Goal: Check status: Check status

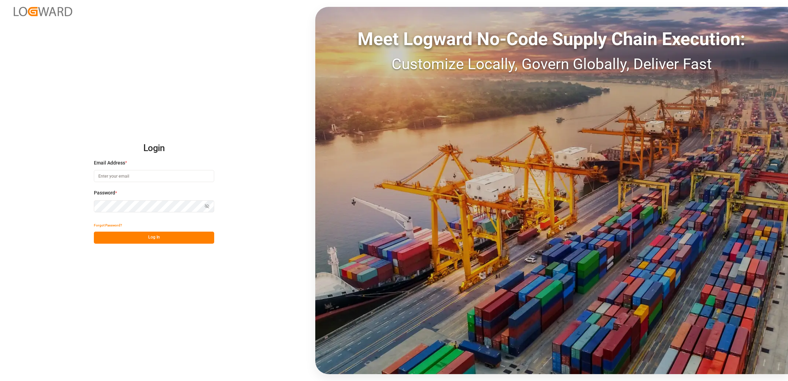
click at [151, 177] on input at bounding box center [154, 176] width 120 height 12
type input "[PERSON_NAME][EMAIL_ADDRESS][DOMAIN_NAME]"
click at [182, 240] on button "Log In" at bounding box center [154, 237] width 120 height 12
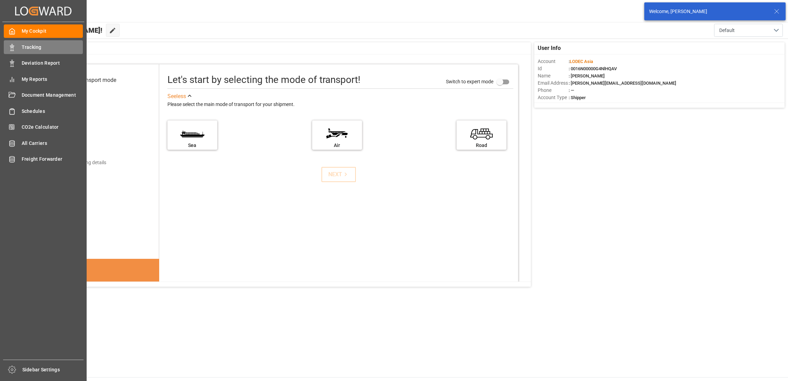
click at [35, 46] on span "Tracking" at bounding box center [53, 47] width 62 height 7
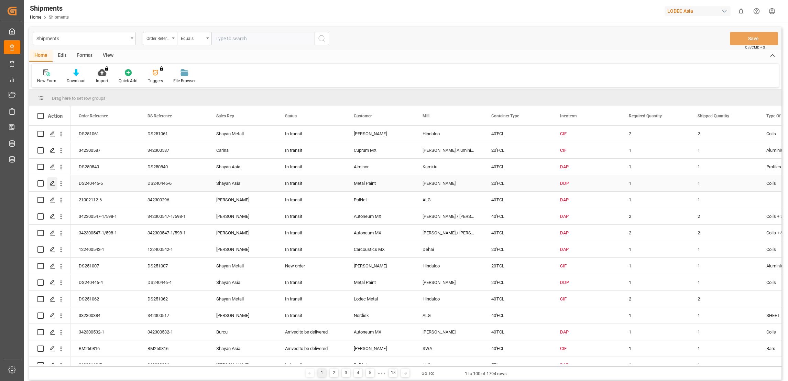
click at [52, 186] on icon "Press SPACE to select this row." at bounding box center [53, 184] width 6 height 6
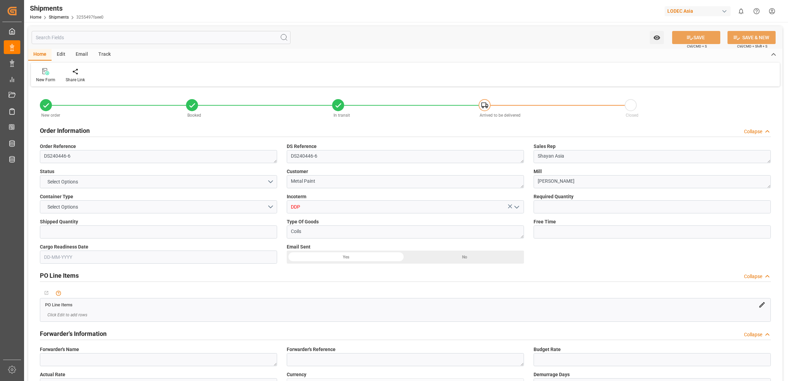
type input "1"
type input "9893890"
type input "CNQDG"
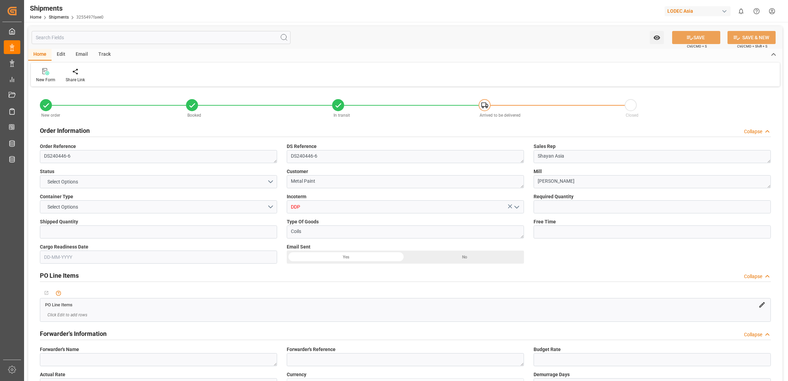
type input "NLRTM"
type input "CNQDG"
type input "NLRTM"
type input "[DATE] 12:00"
type input "[DATE] 00:01"
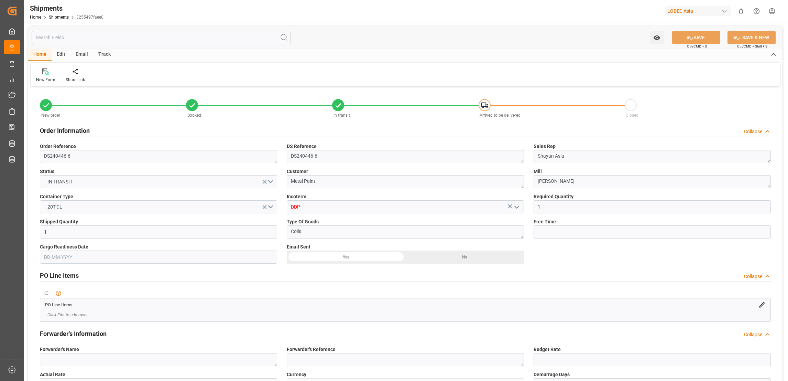
type input "[DATE] 00:00"
type input "[DATE] 12:00"
type input "[DATE] 00:01"
type input "[DATE] 12:15"
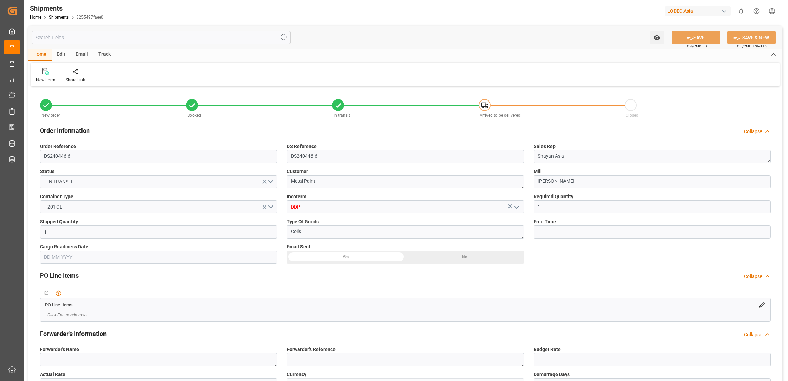
type input "[DATE] 12:00"
type input "[DATE] 11:22"
click at [108, 55] on div "Track" at bounding box center [104, 55] width 23 height 12
click at [48, 81] on div "Tracking" at bounding box center [44, 80] width 16 height 6
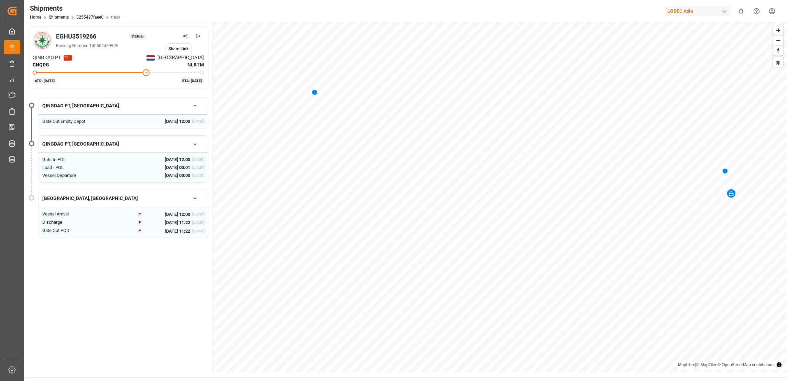
click at [187, 37] on circle at bounding box center [186, 37] width 1 height 1
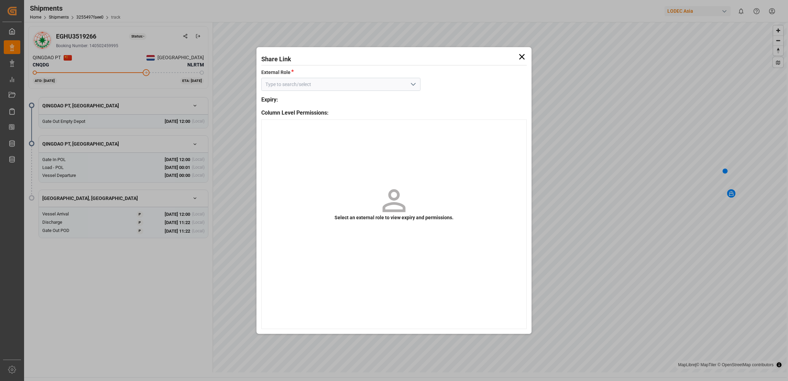
click at [413, 84] on icon "open menu" at bounding box center [413, 84] width 8 height 8
click at [356, 98] on div "Default tracking role - shipment" at bounding box center [341, 99] width 159 height 15
type input "Default tracking role - shipment"
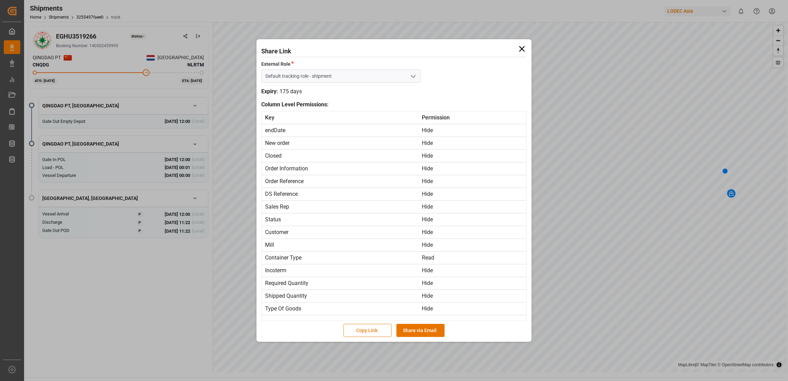
click at [372, 333] on button "Copy Link" at bounding box center [368, 330] width 48 height 13
